Goal: Check status

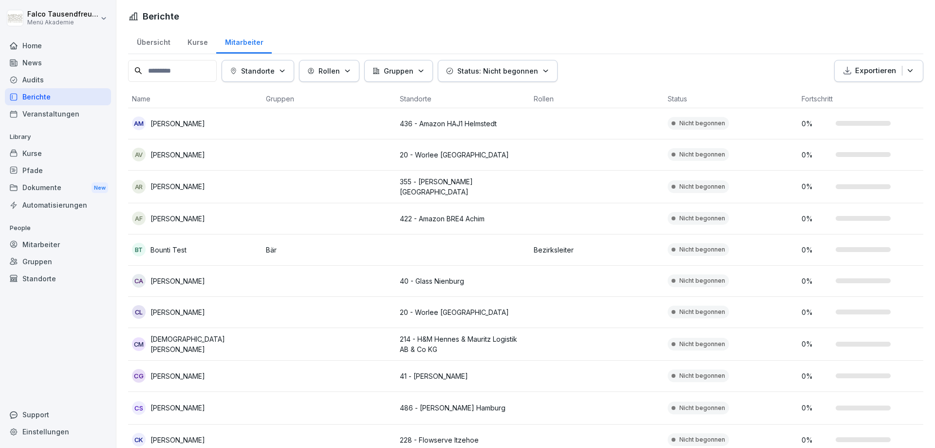
click at [48, 94] on div "Berichte" at bounding box center [58, 96] width 106 height 17
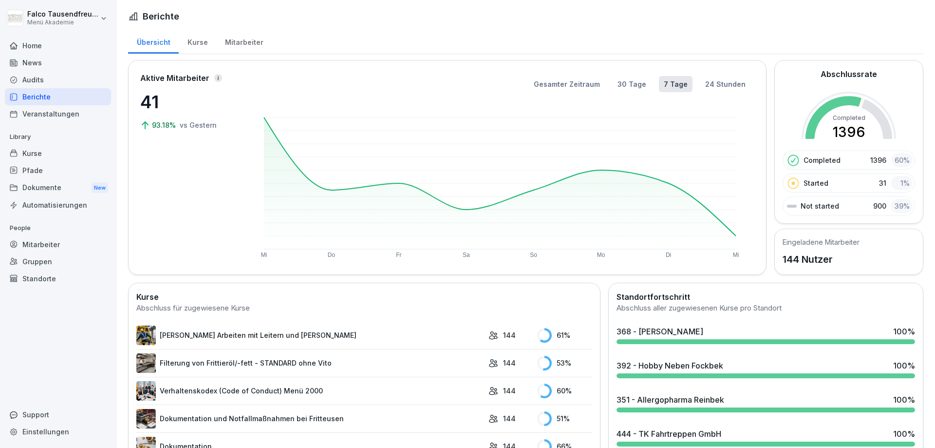
click at [349, 39] on div "Übersicht Kurse Mitarbeiter" at bounding box center [526, 41] width 796 height 25
click at [252, 38] on div "Mitarbeiter" at bounding box center [244, 41] width 56 height 25
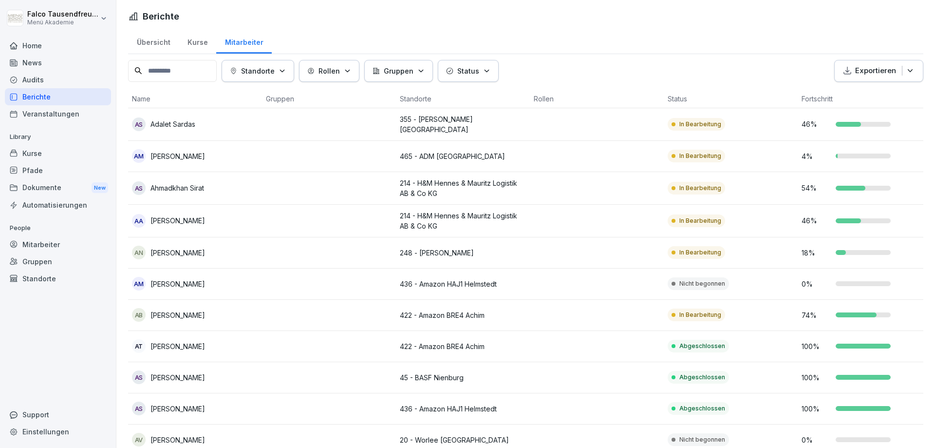
click at [270, 69] on p "Standorte" at bounding box center [258, 71] width 34 height 10
click at [485, 59] on html "Falco Tausendfreund Menü Akademie Home News Audits Berichte Veranstaltungen Lib…" at bounding box center [467, 224] width 935 height 448
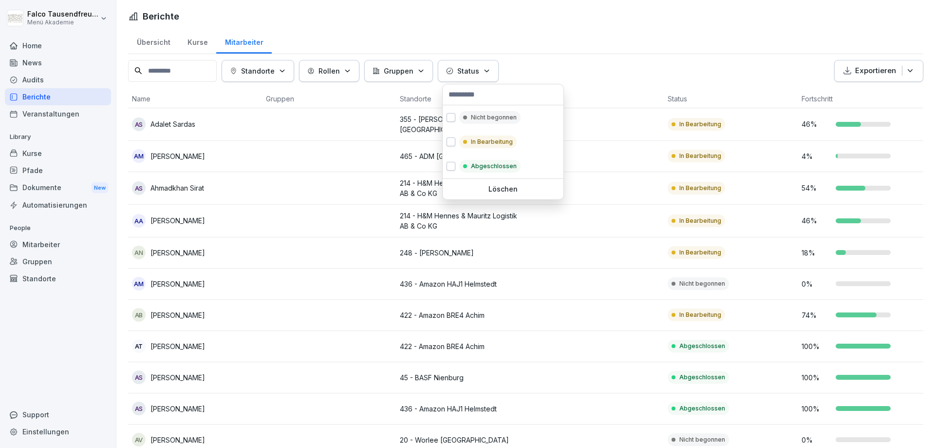
click at [480, 78] on button "Status" at bounding box center [468, 71] width 61 height 22
click at [479, 122] on p "Nicht begonnen" at bounding box center [494, 117] width 46 height 9
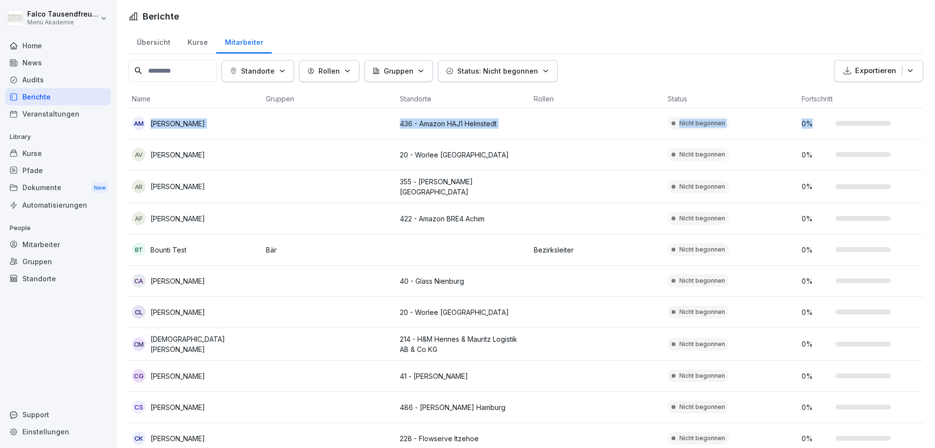
drag, startPoint x: 935, startPoint y: 100, endPoint x: 931, endPoint y: 109, distance: 9.4
click at [931, 109] on html "Falco Tausendfreund Menü Akademie Home News Audits Berichte Veranstaltungen Lib…" at bounding box center [467, 224] width 935 height 448
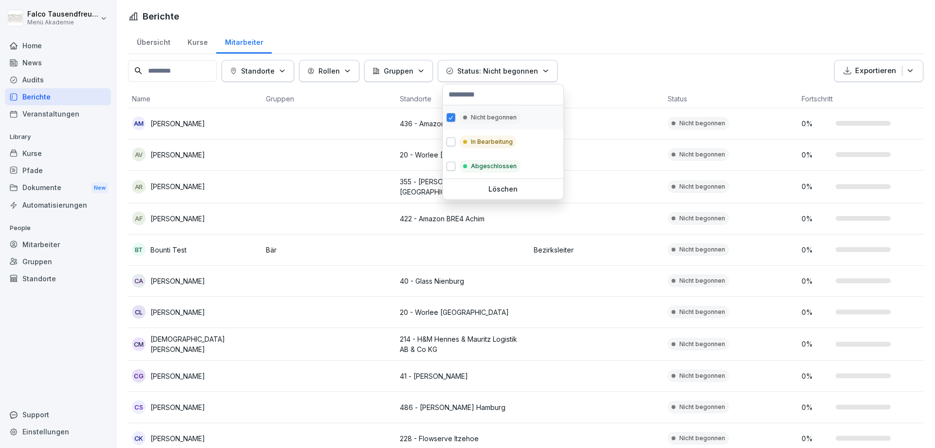
click at [932, 119] on html "Falco Tausendfreund Menü Akademie Home News Audits Berichte Veranstaltungen Lib…" at bounding box center [467, 224] width 935 height 448
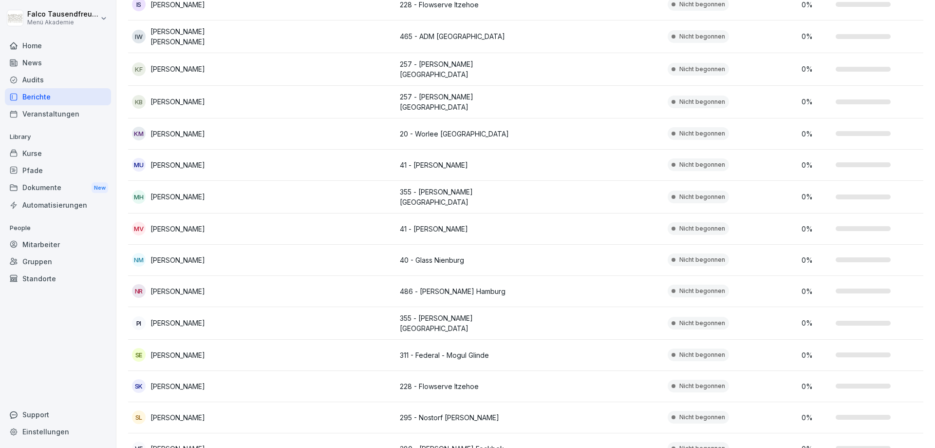
scroll to position [590, 0]
